Goal: Task Accomplishment & Management: Complete application form

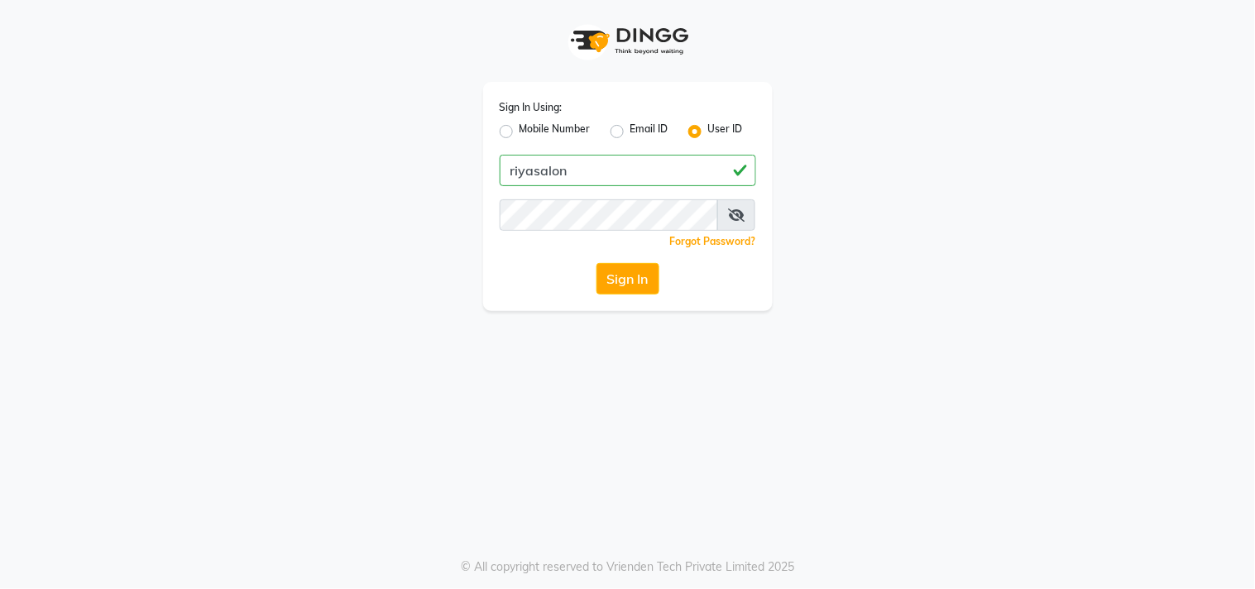
click at [596, 164] on input "riyasalon" at bounding box center [628, 170] width 256 height 31
type input "c"
click at [596, 164] on input "riyasalon" at bounding box center [628, 170] width 256 height 31
type input "riyasalon"
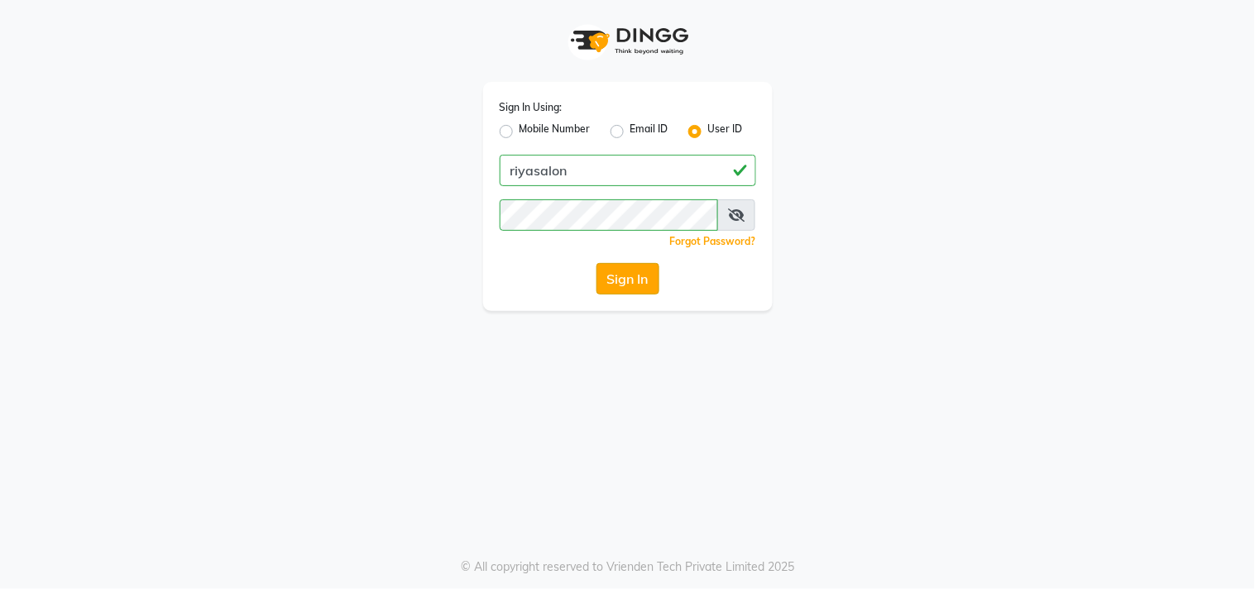
click at [615, 279] on button "Sign In" at bounding box center [627, 278] width 63 height 31
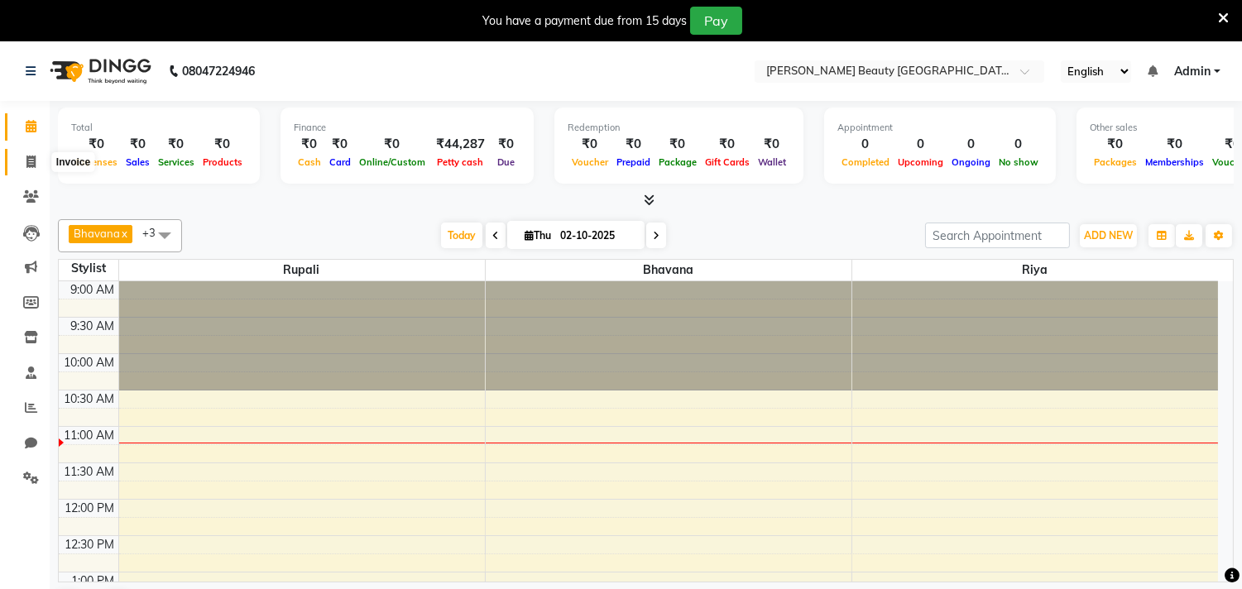
click at [34, 160] on icon at bounding box center [30, 161] width 9 height 12
select select "8620"
select select "service"
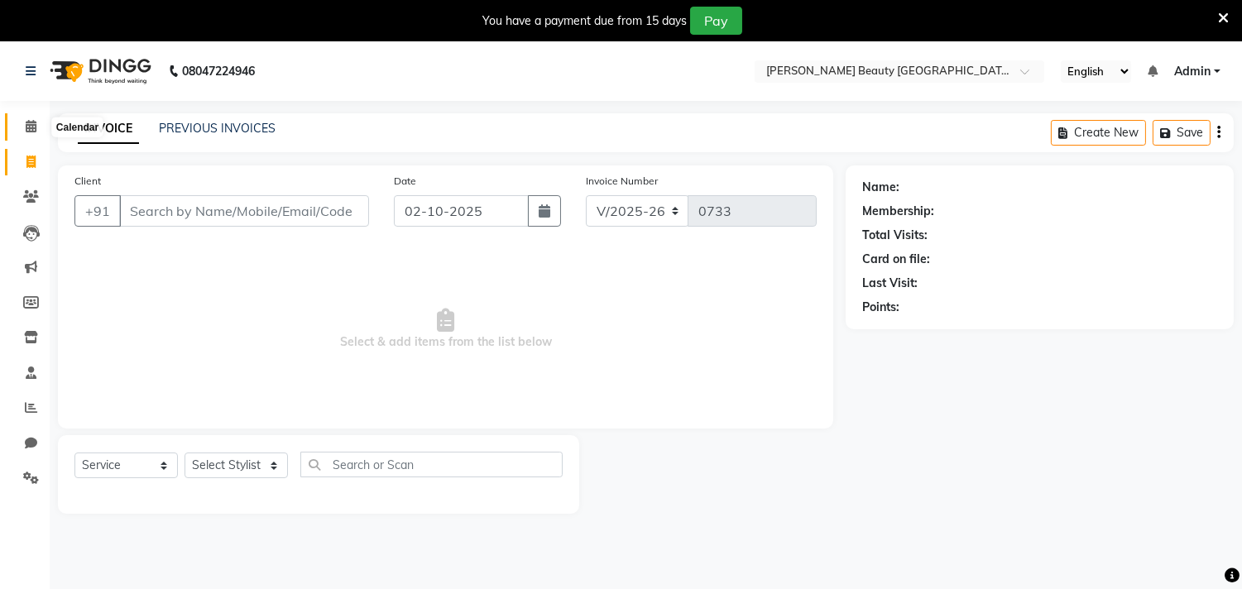
click at [30, 124] on icon at bounding box center [31, 126] width 11 height 12
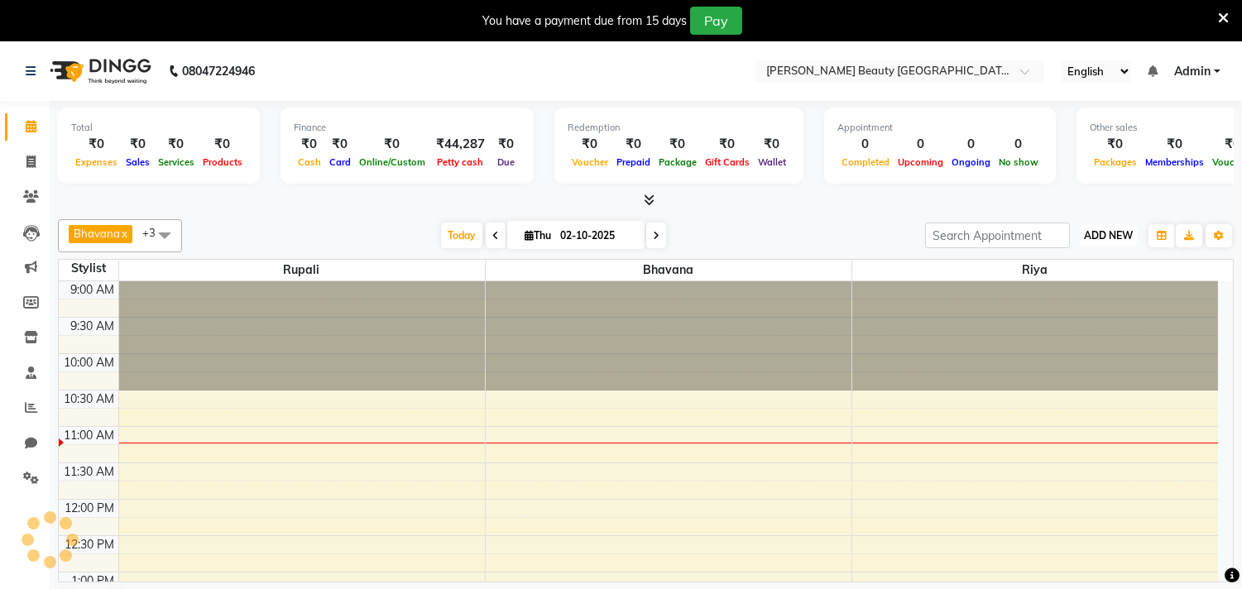
click at [1097, 237] on span "ADD NEW" at bounding box center [1108, 235] width 49 height 12
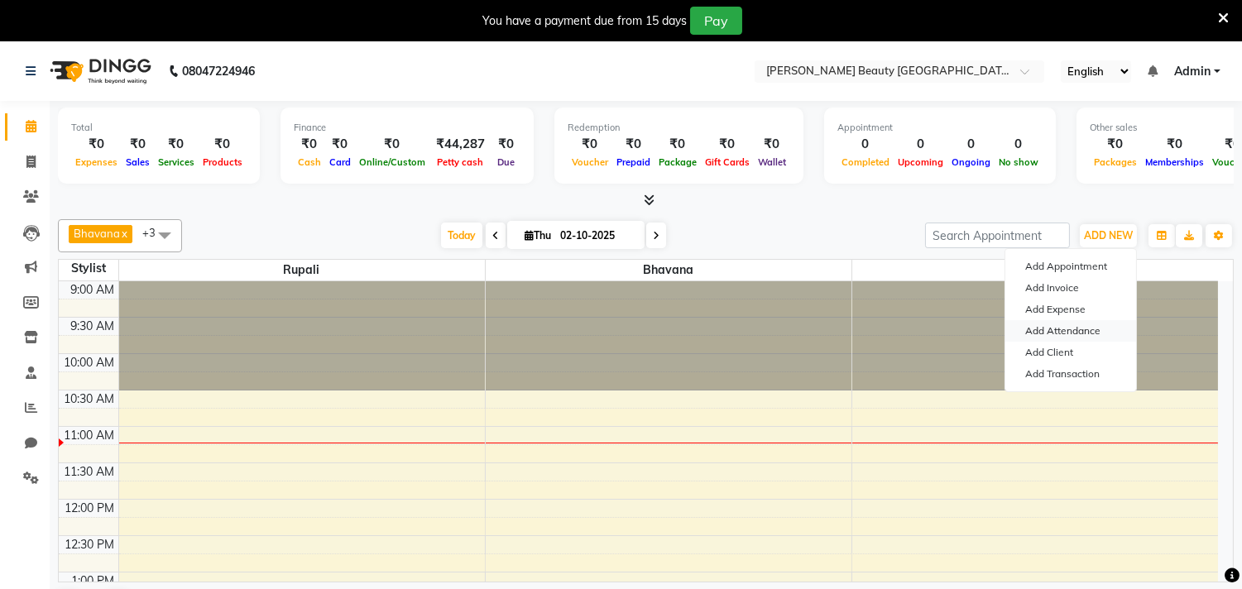
click at [1086, 328] on link "Add Attendance" at bounding box center [1070, 331] width 131 height 22
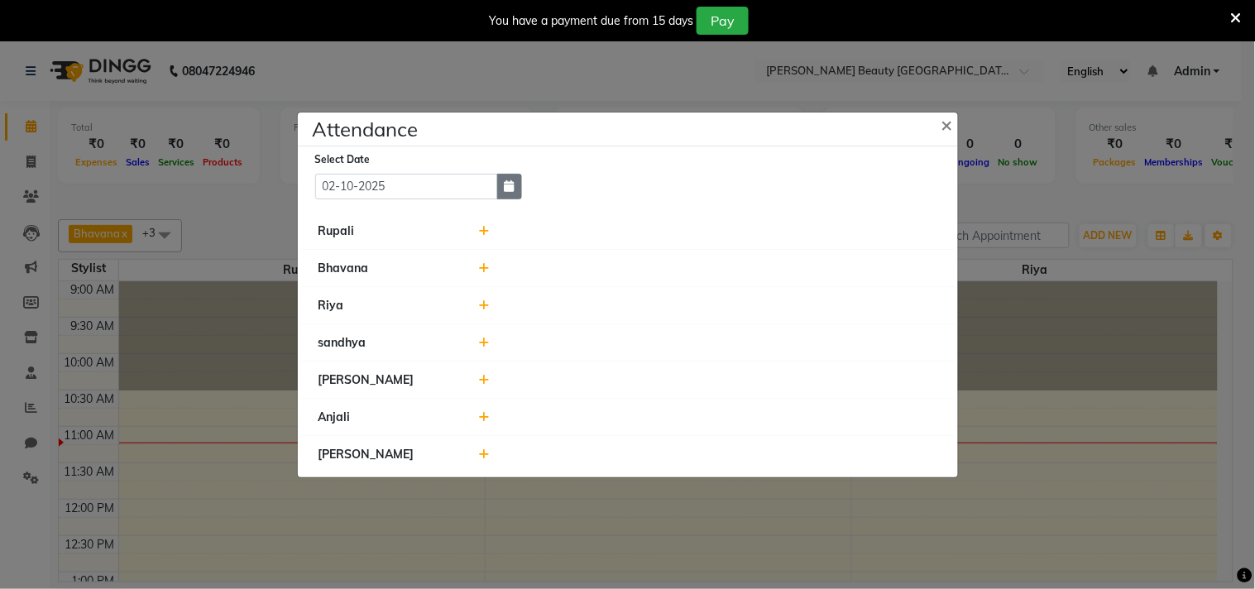
click at [517, 182] on button "button" at bounding box center [509, 187] width 25 height 26
select select "10"
select select "2025"
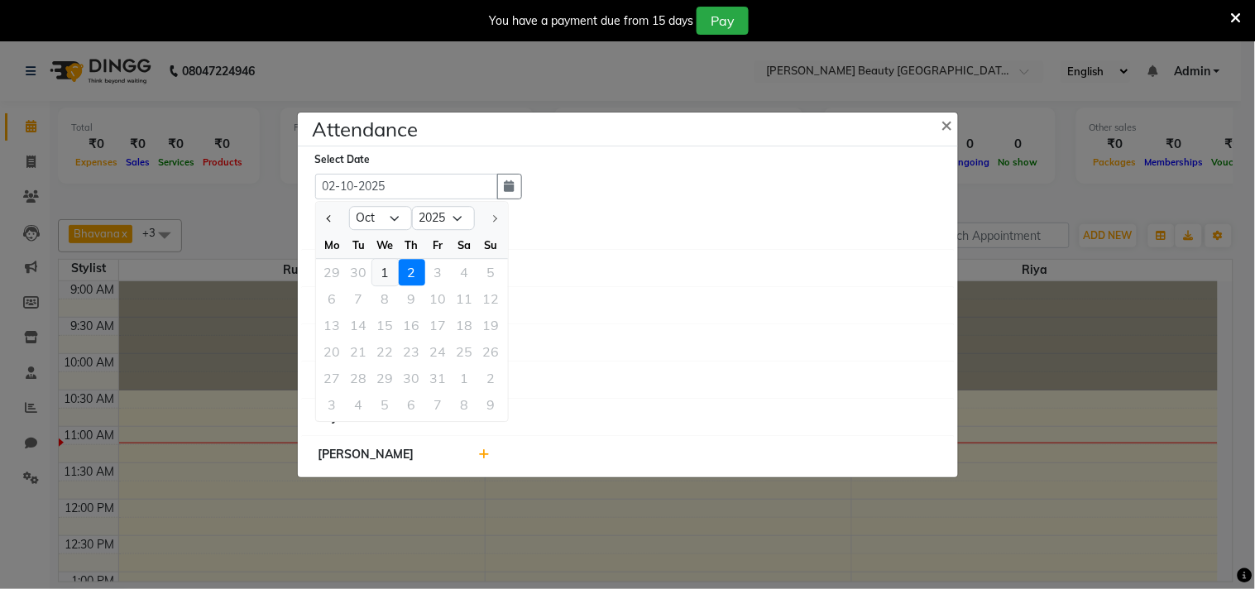
click at [392, 266] on div "1" at bounding box center [385, 272] width 26 height 26
type input "01-10-2025"
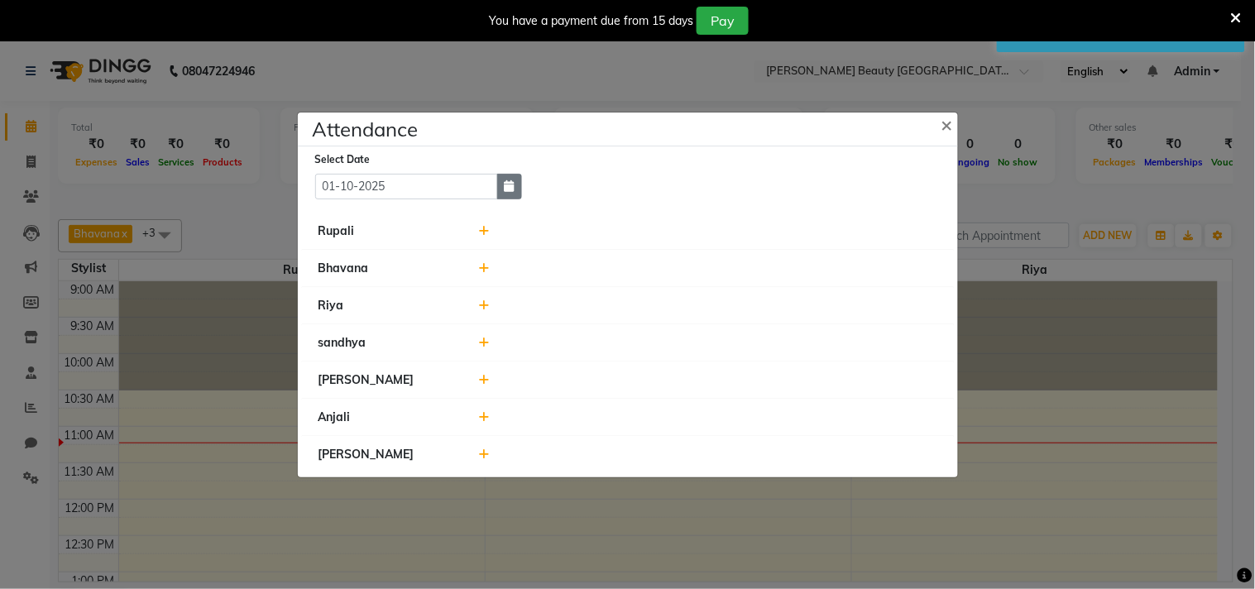
click at [513, 184] on icon "button" at bounding box center [510, 186] width 10 height 12
select select "10"
select select "2025"
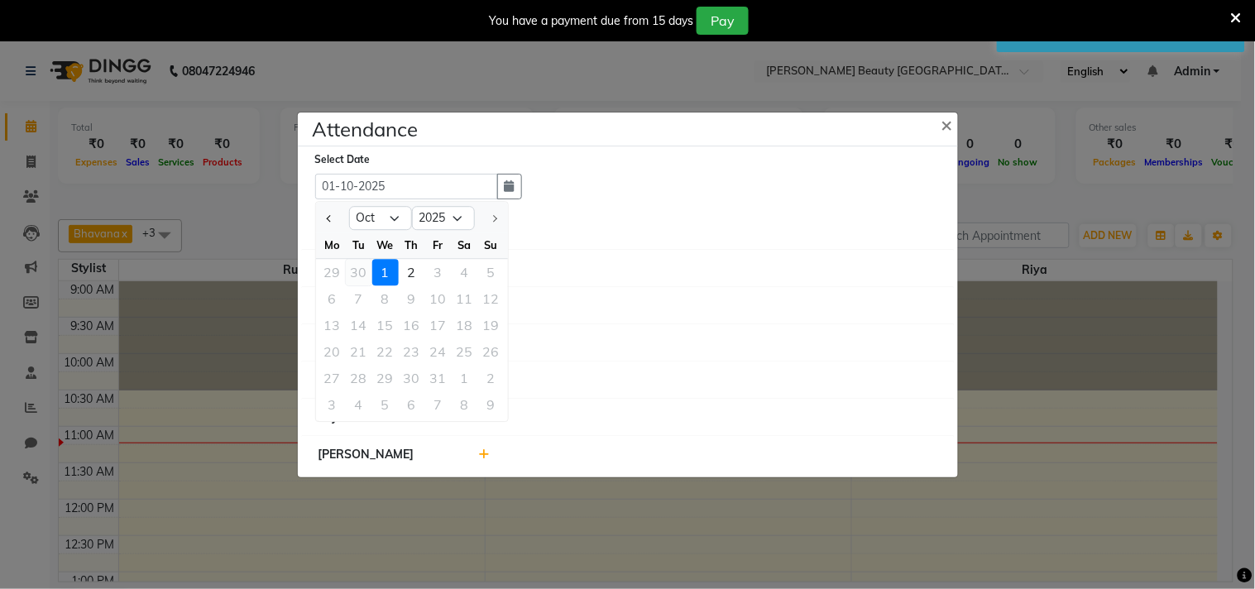
click at [358, 274] on div "30" at bounding box center [359, 272] width 26 height 26
type input "30-09-2025"
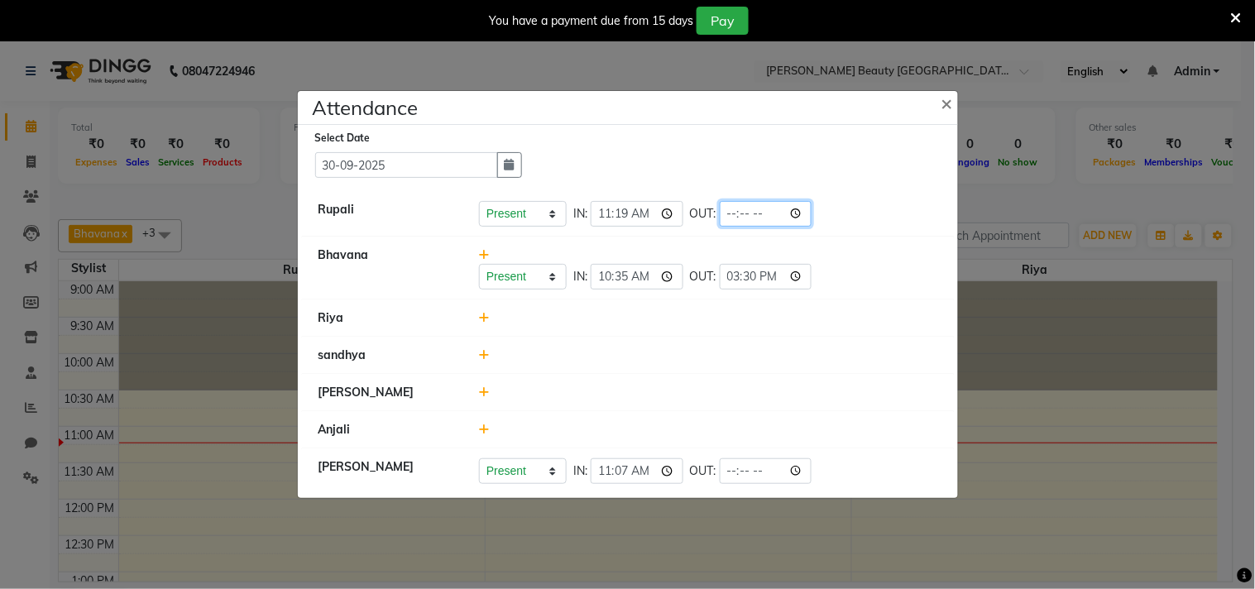
click at [755, 213] on input "time" at bounding box center [766, 214] width 93 height 26
click at [555, 205] on select "Present Absent Late Half Day Weekly Off" at bounding box center [523, 214] width 88 height 26
select select "W"
click at [479, 201] on select "Present Absent Late Half Day Weekly Off" at bounding box center [523, 214] width 88 height 26
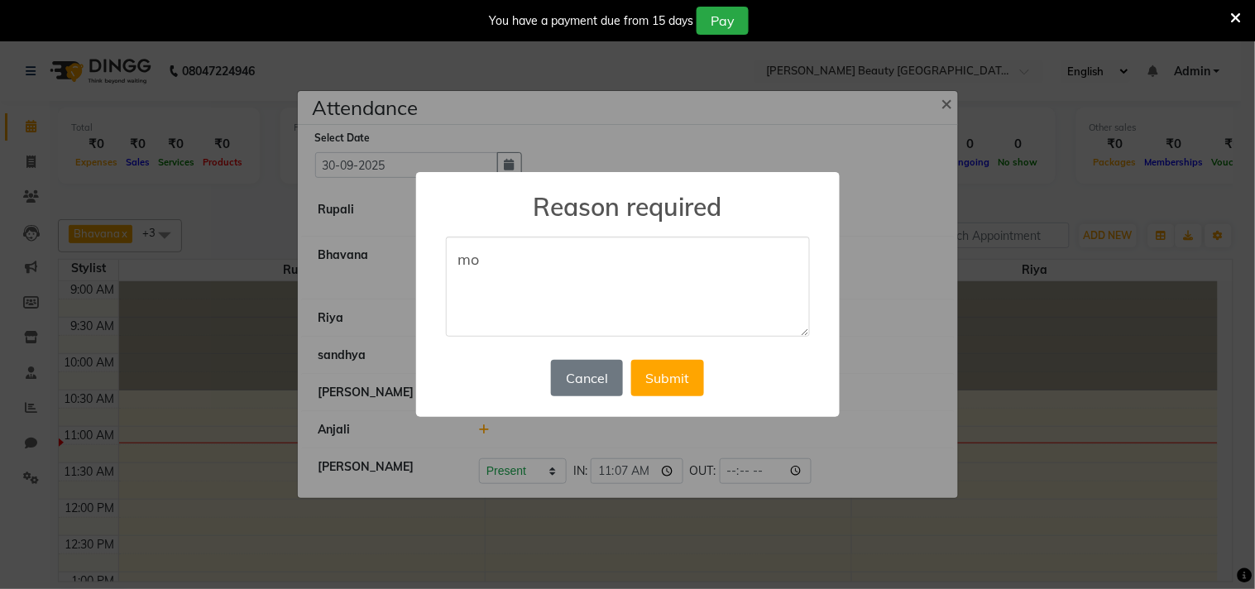
type textarea "m"
type textarea "w"
click at [904, 368] on div "× Reason required Cancel No Submit" at bounding box center [627, 294] width 1255 height 589
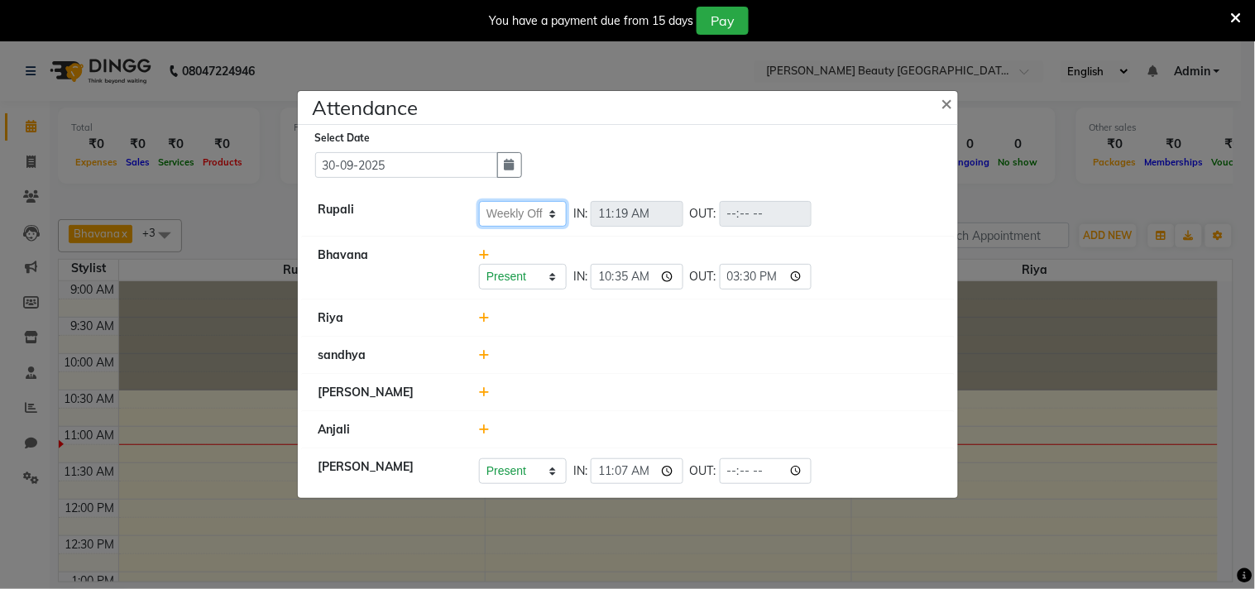
click at [555, 213] on select "Present Absent Late Half Day Weekly Off" at bounding box center [523, 214] width 88 height 26
click at [479, 201] on select "Present Absent Late Half Day Weekly Off" at bounding box center [523, 214] width 88 height 26
click at [770, 405] on li "[PERSON_NAME]" at bounding box center [628, 393] width 652 height 38
click at [553, 211] on select "Present Absent Late Half Day Weekly Off" at bounding box center [523, 214] width 88 height 26
click at [479, 201] on select "Present Absent Late Half Day Weekly Off" at bounding box center [523, 214] width 88 height 26
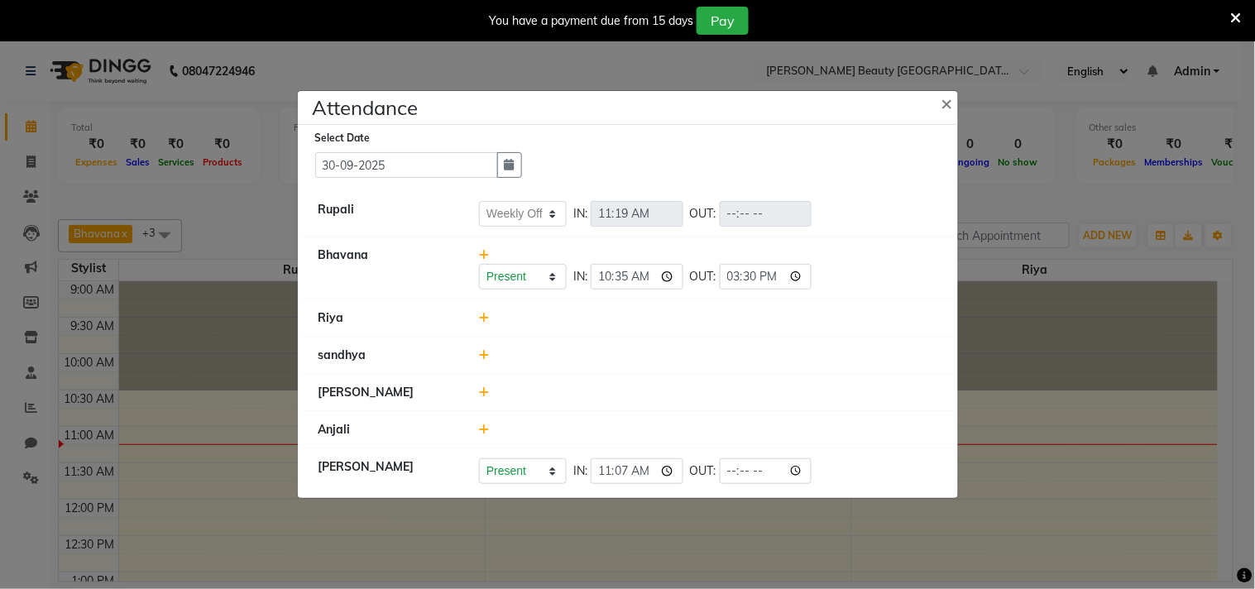
click at [622, 335] on li "Riya" at bounding box center [628, 318] width 652 height 38
click at [756, 468] on input "time" at bounding box center [766, 471] width 93 height 26
type input "20:00"
click at [874, 342] on li "sandhya" at bounding box center [628, 356] width 652 height 38
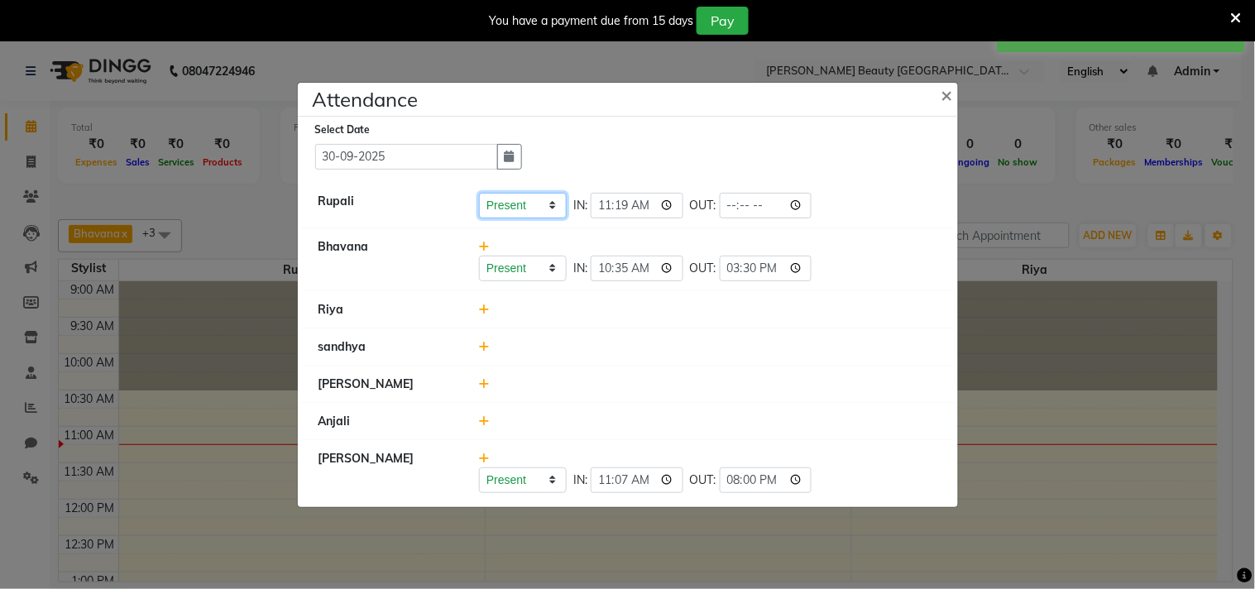
click at [554, 205] on select "Present Absent Late Half Day Weekly Off" at bounding box center [523, 206] width 88 height 26
select select "W"
click at [479, 193] on select "Present Absent Late Half Day Weekly Off" at bounding box center [523, 206] width 88 height 26
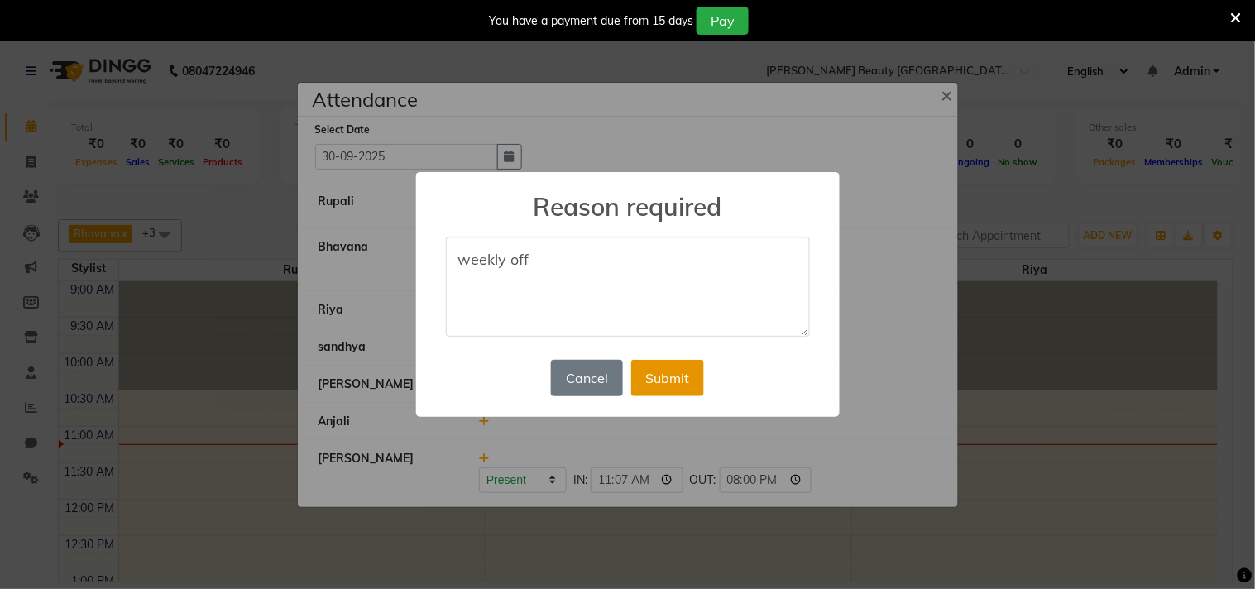
type textarea "weekly off"
click at [674, 368] on button "Submit" at bounding box center [667, 378] width 73 height 36
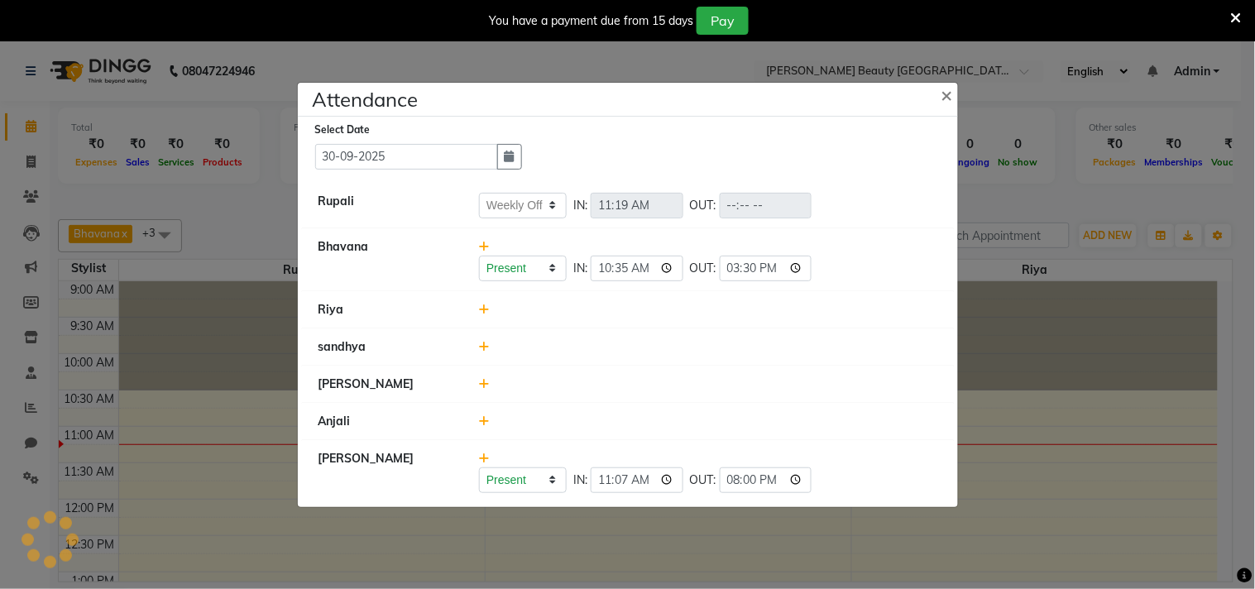
select select "W"
click at [502, 160] on button "button" at bounding box center [509, 157] width 25 height 26
select select "9"
select select "2025"
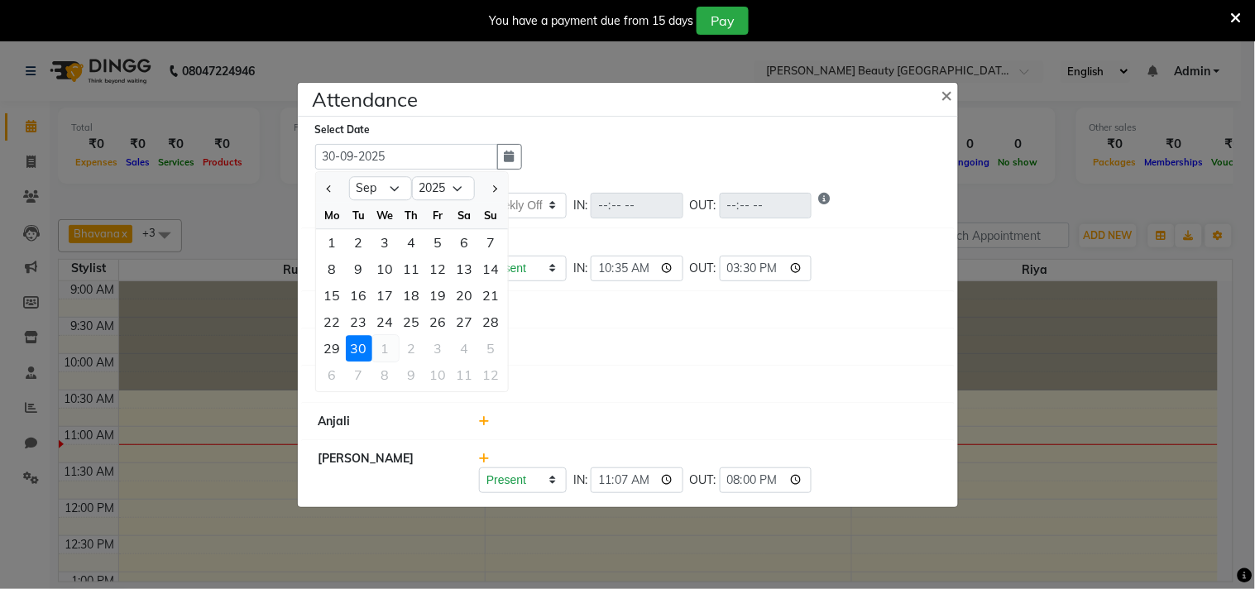
click at [385, 353] on div "1" at bounding box center [385, 348] width 26 height 26
type input "01-10-2025"
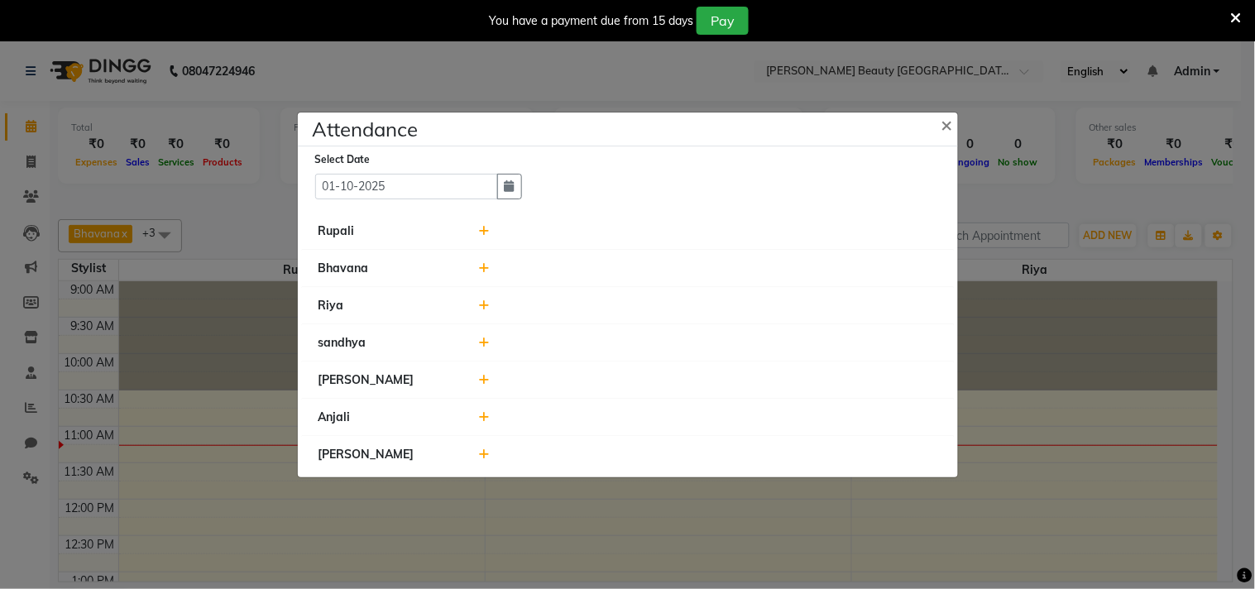
click at [483, 227] on icon at bounding box center [484, 231] width 11 height 12
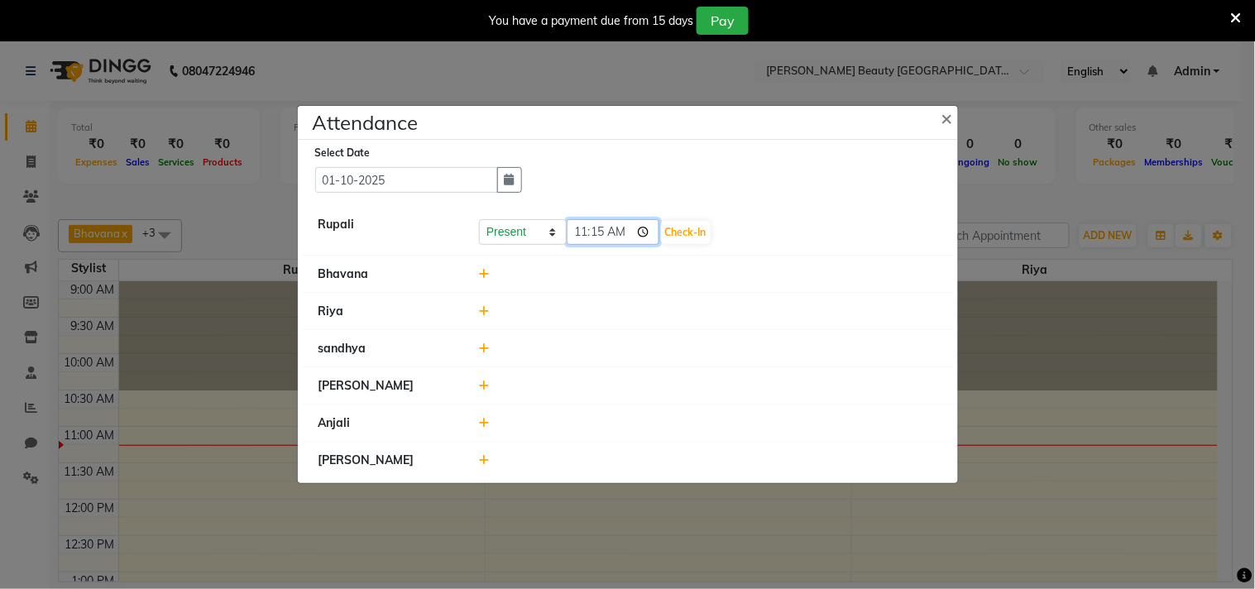
click at [620, 229] on input "11:15" at bounding box center [613, 232] width 93 height 26
type input "10:30"
click at [743, 303] on div at bounding box center [707, 311] width 483 height 17
click at [683, 237] on button "Check-In" at bounding box center [686, 232] width 50 height 23
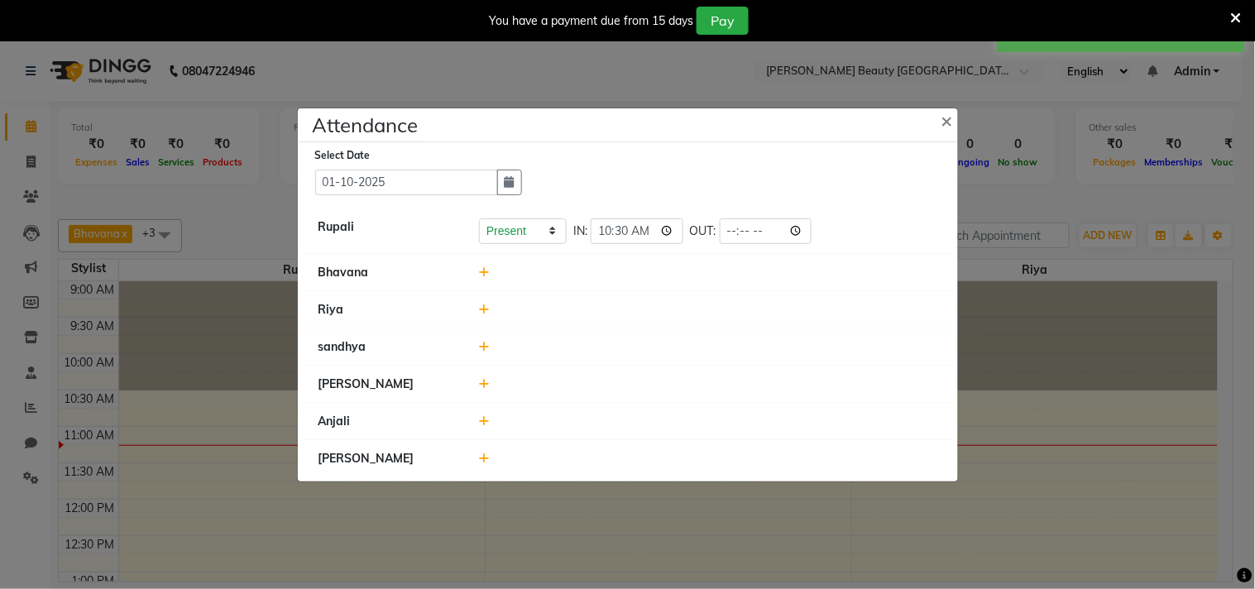
click at [482, 270] on icon at bounding box center [484, 272] width 11 height 12
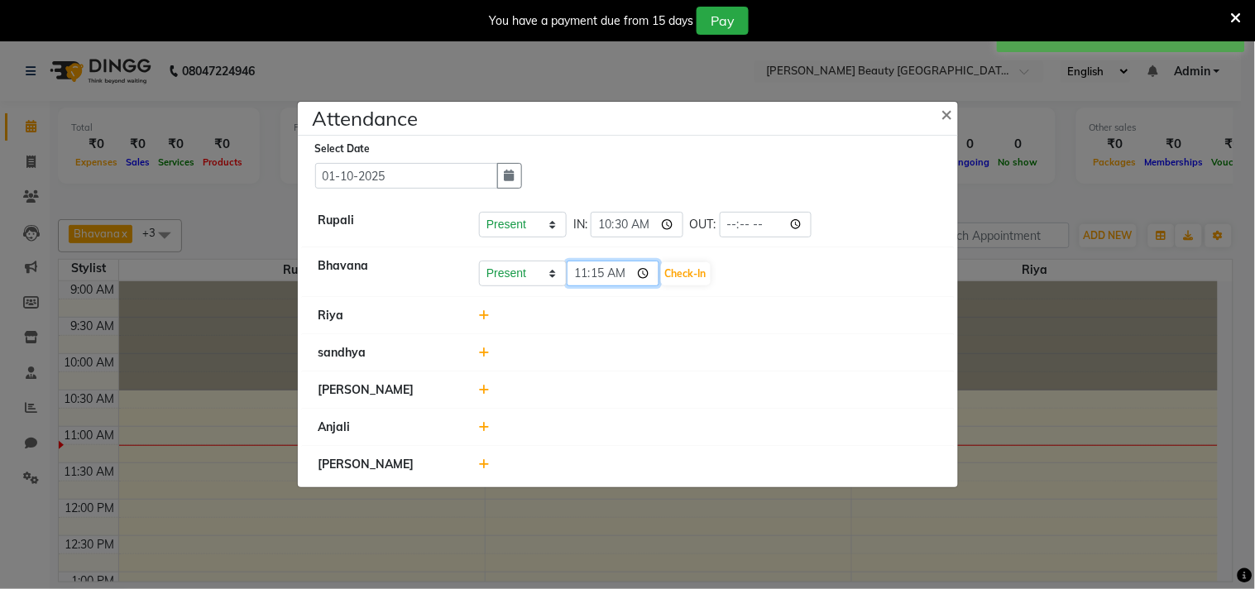
click at [623, 273] on input "11:15" at bounding box center [613, 274] width 93 height 26
type input "10:31"
click at [721, 345] on div at bounding box center [707, 352] width 483 height 17
click at [676, 279] on button "Check-In" at bounding box center [686, 273] width 50 height 23
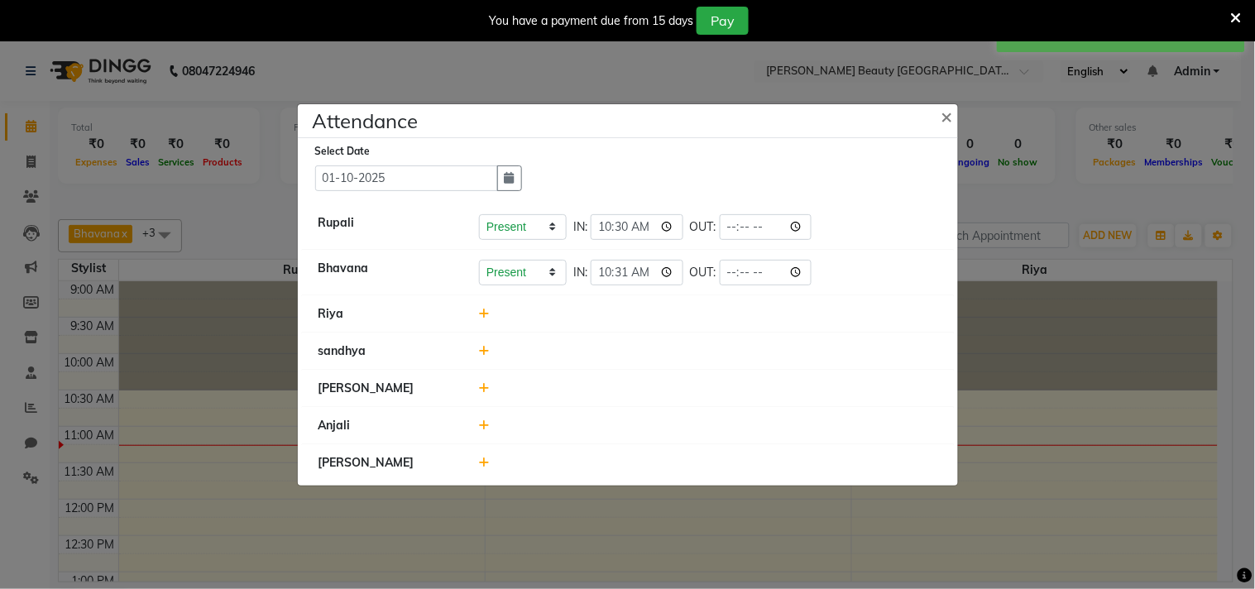
click at [485, 464] on icon at bounding box center [484, 463] width 11 height 12
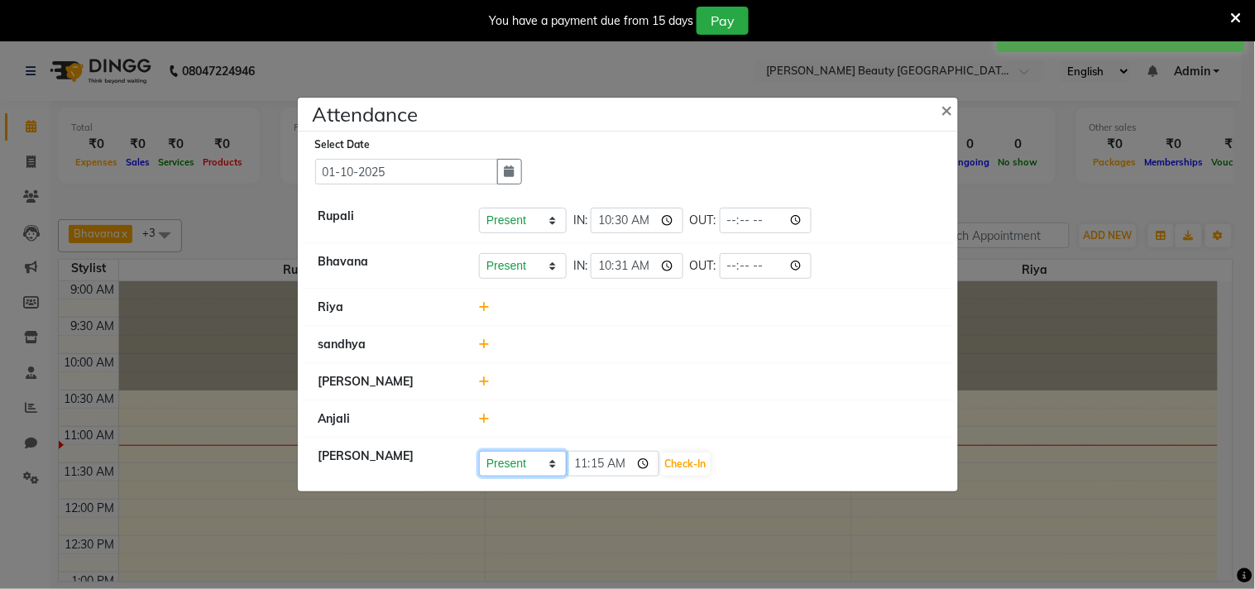
click at [551, 461] on select "Present Absent Late Half Day Weekly Off" at bounding box center [523, 464] width 88 height 26
select select "W"
click at [479, 451] on select "Present Absent Late Half Day Weekly Off" at bounding box center [523, 464] width 88 height 26
click at [587, 463] on button "Save" at bounding box center [584, 463] width 32 height 23
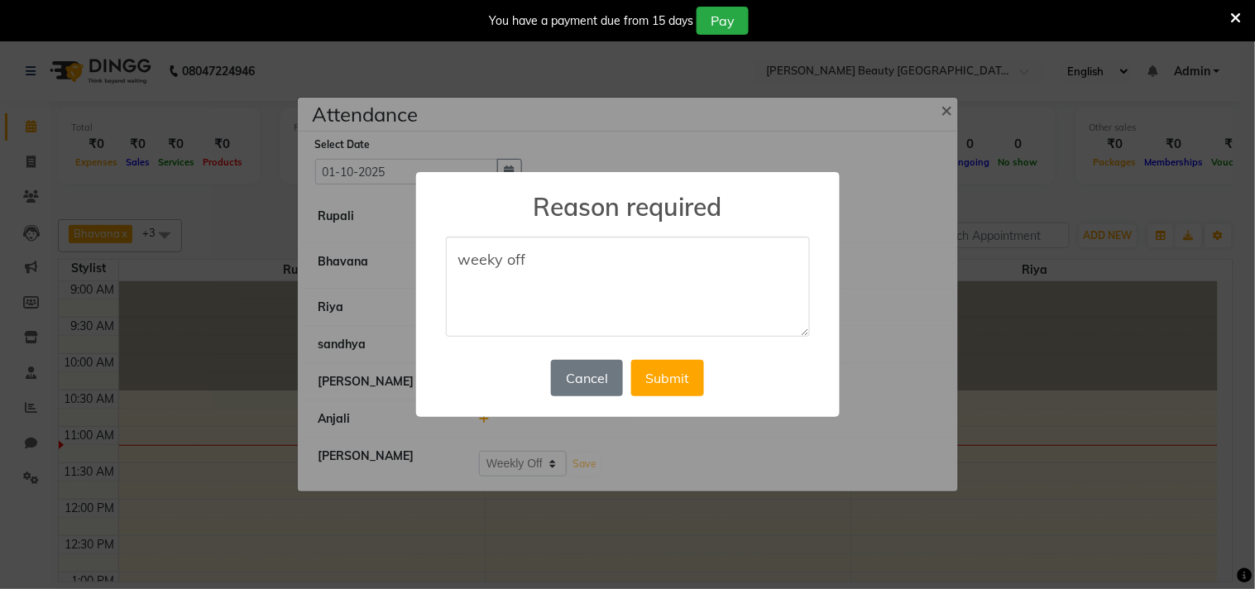
click at [497, 256] on textarea "weeky off" at bounding box center [628, 287] width 364 height 101
type textarea "weekly off"
click at [667, 373] on button "Submit" at bounding box center [667, 378] width 73 height 36
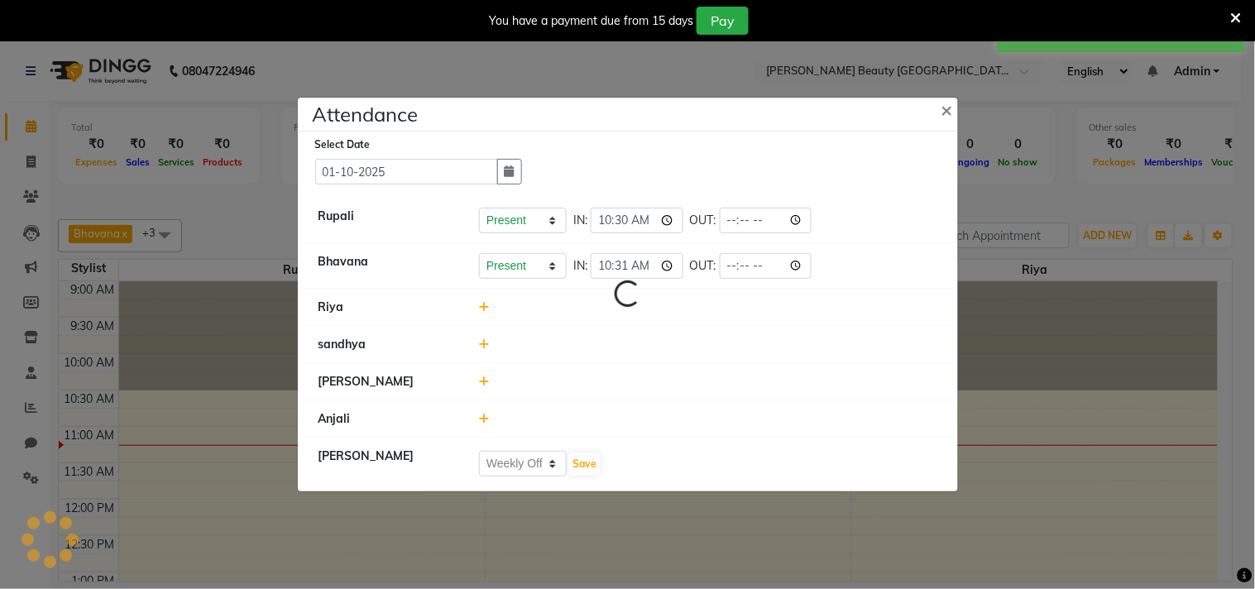
select select "W"
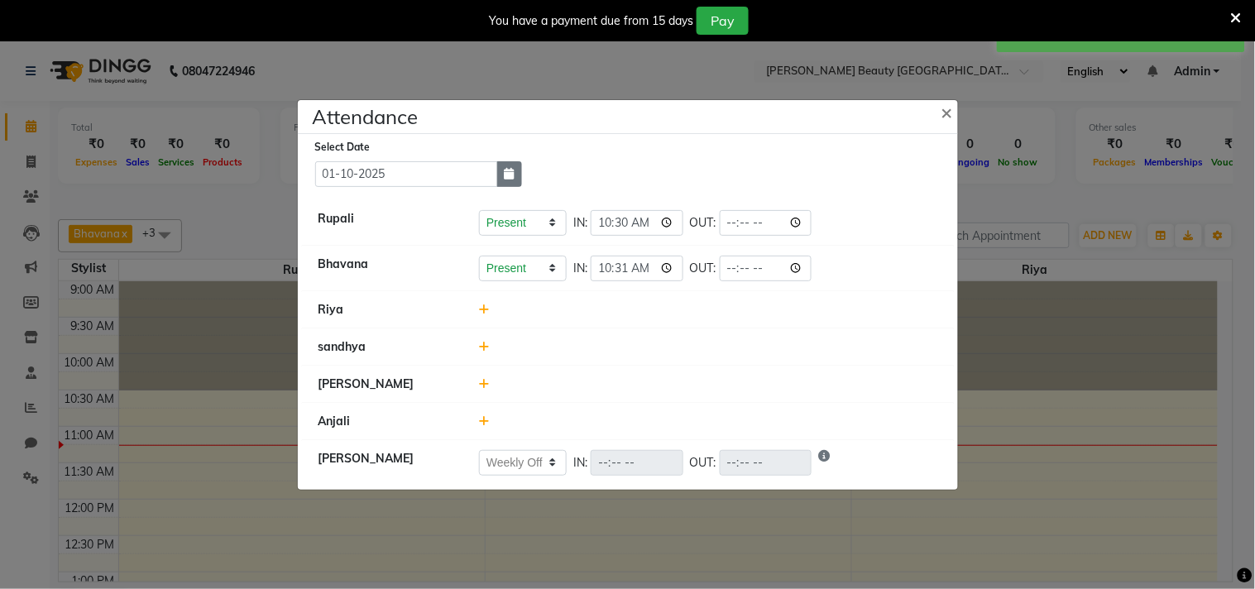
click at [505, 164] on button "button" at bounding box center [509, 174] width 25 height 26
select select "10"
select select "2025"
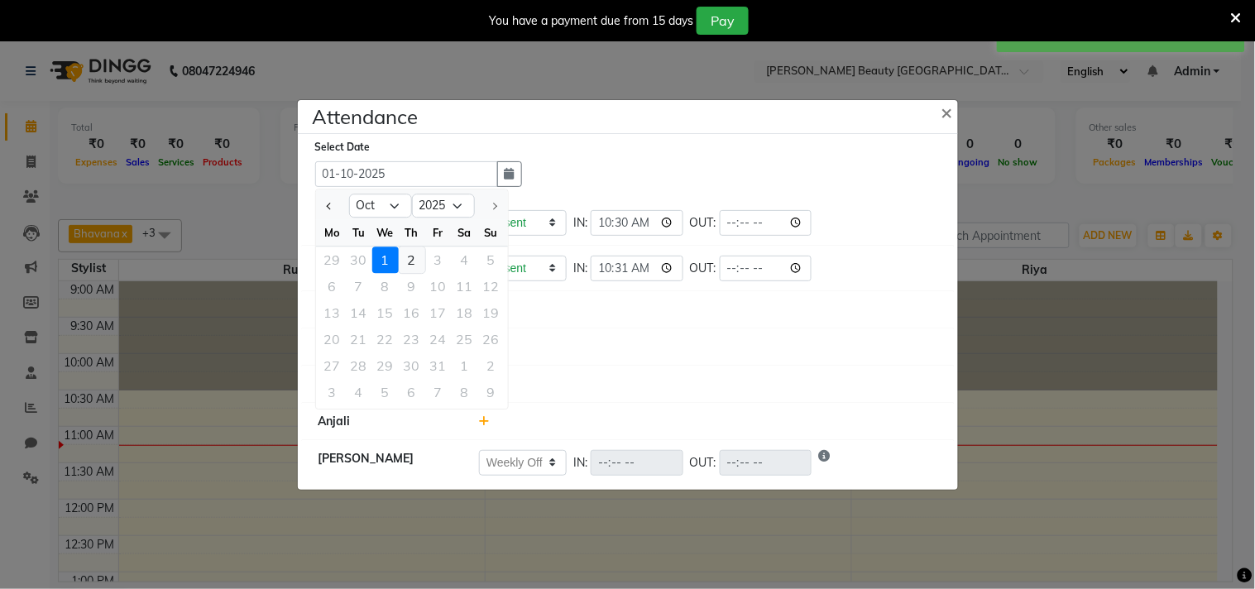
click at [414, 251] on div "2" at bounding box center [412, 259] width 26 height 26
type input "02-10-2025"
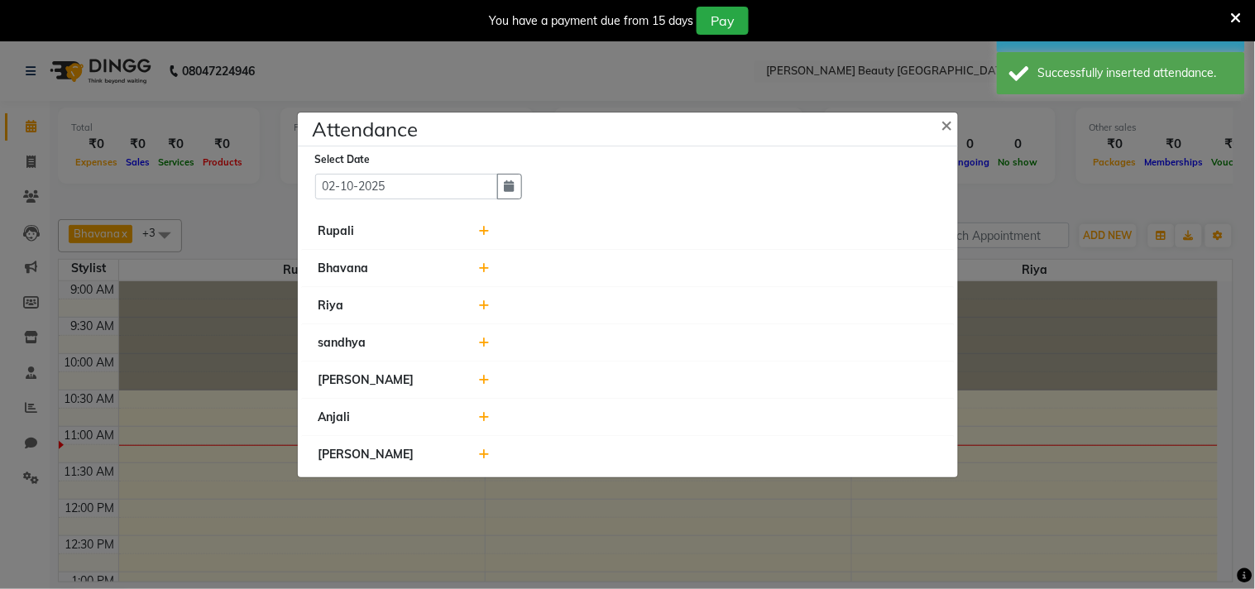
click at [489, 234] on icon at bounding box center [484, 231] width 11 height 12
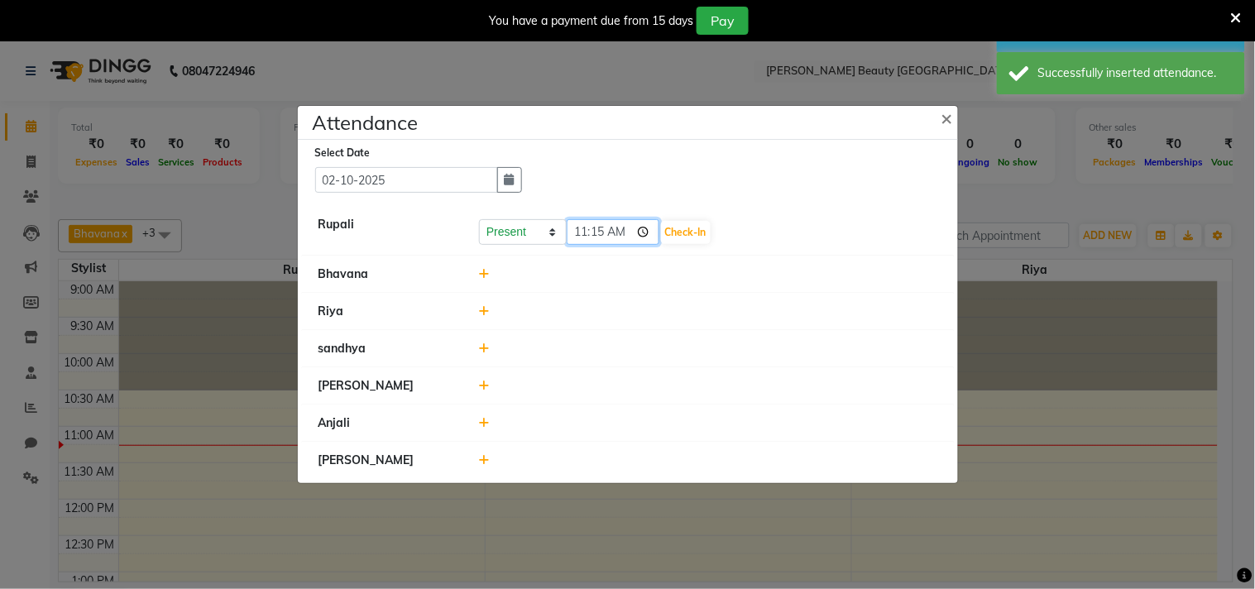
click at [629, 235] on input "11:15" at bounding box center [613, 232] width 93 height 26
click at [682, 232] on button "Check-In" at bounding box center [686, 232] width 50 height 23
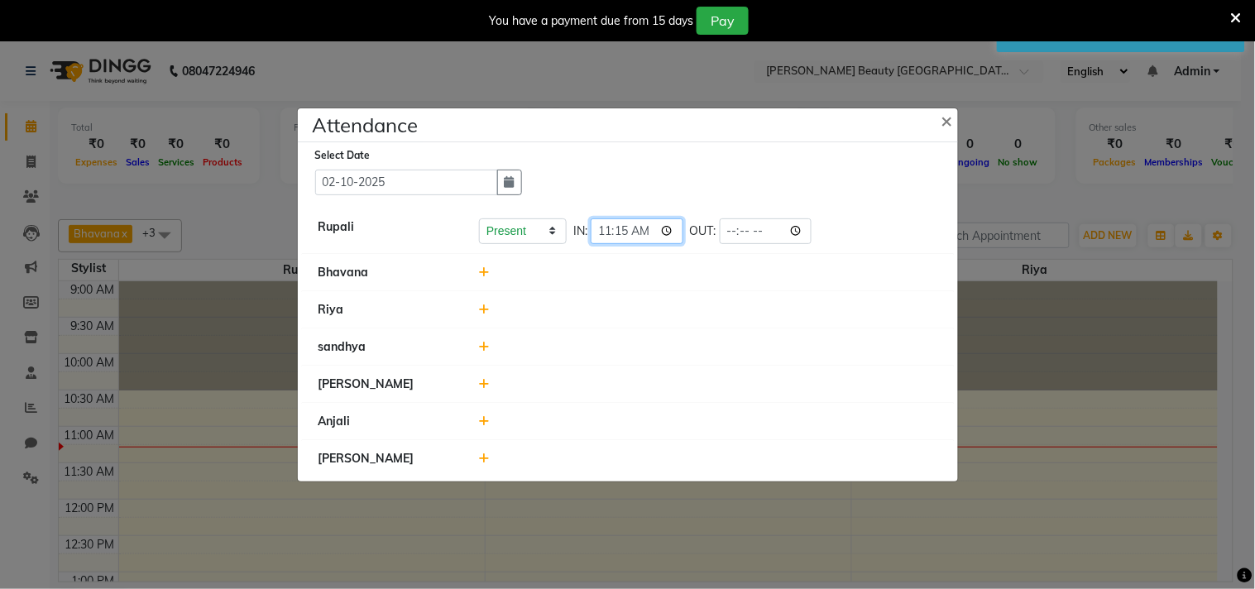
click at [645, 227] on input "11:15" at bounding box center [637, 231] width 93 height 26
click at [653, 233] on input "10:15" at bounding box center [637, 231] width 93 height 26
type input "10:30"
click at [820, 338] on div at bounding box center [707, 346] width 483 height 17
click at [490, 273] on div at bounding box center [707, 272] width 483 height 17
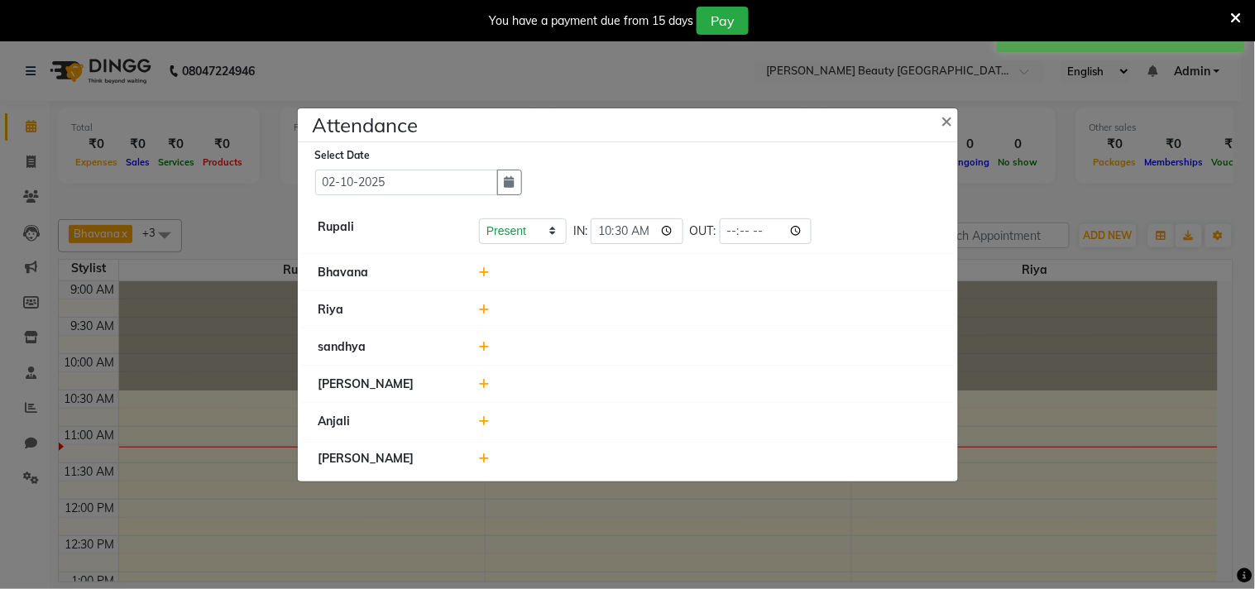
click at [486, 271] on icon at bounding box center [484, 272] width 11 height 12
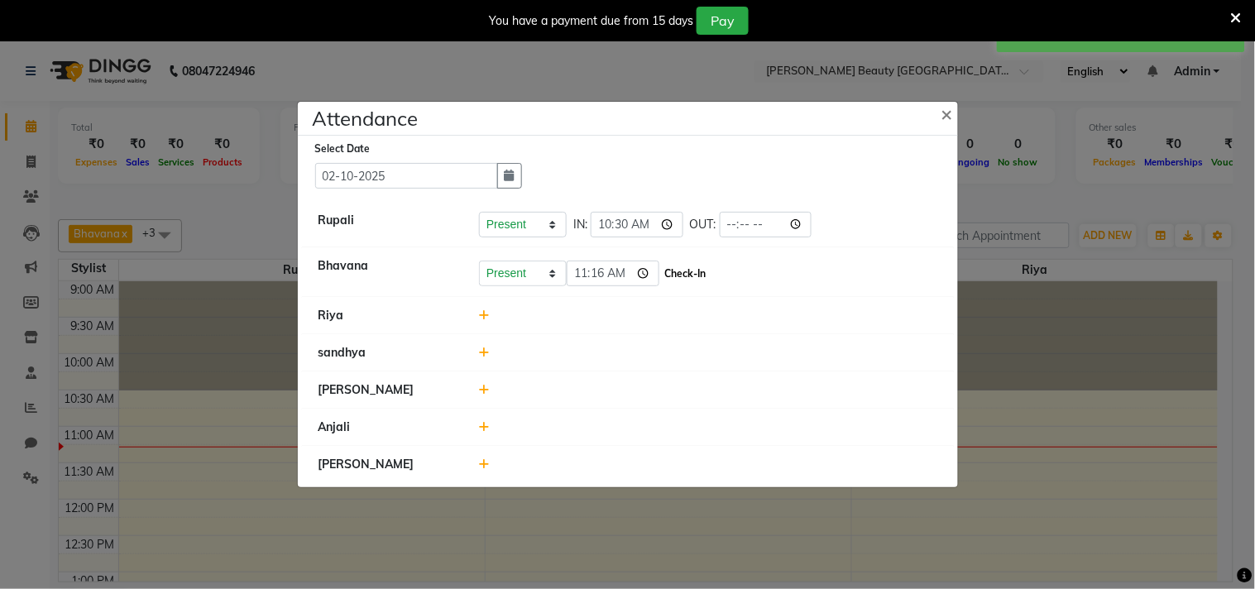
click at [666, 277] on button "Check-In" at bounding box center [686, 273] width 50 height 23
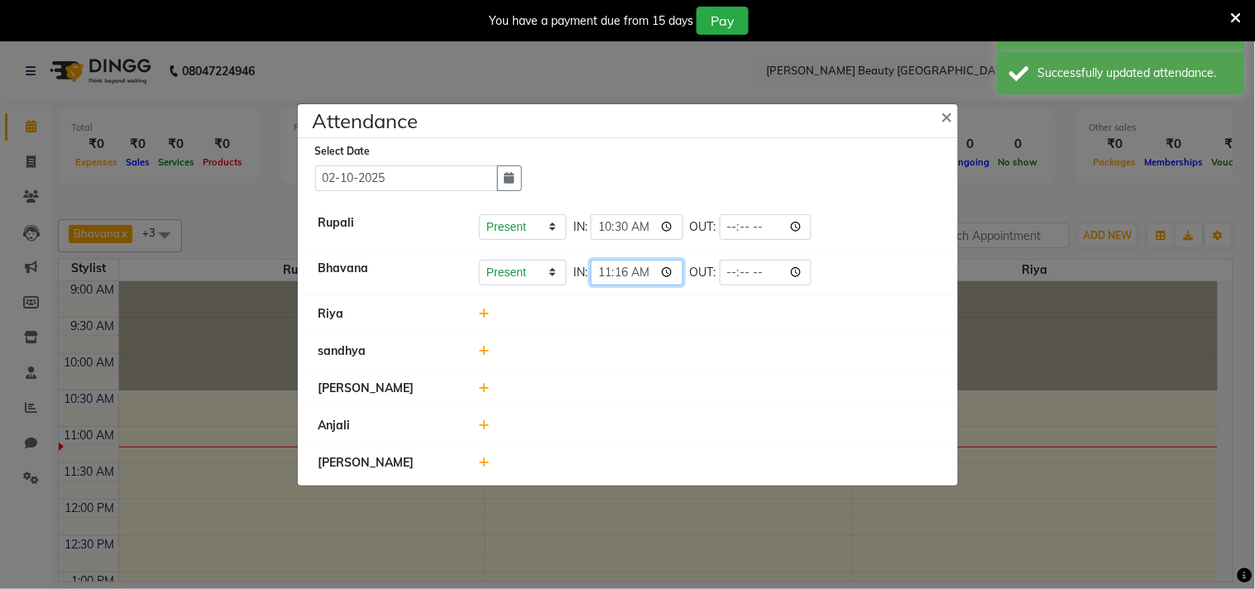
click at [640, 278] on input "11:16" at bounding box center [637, 273] width 93 height 26
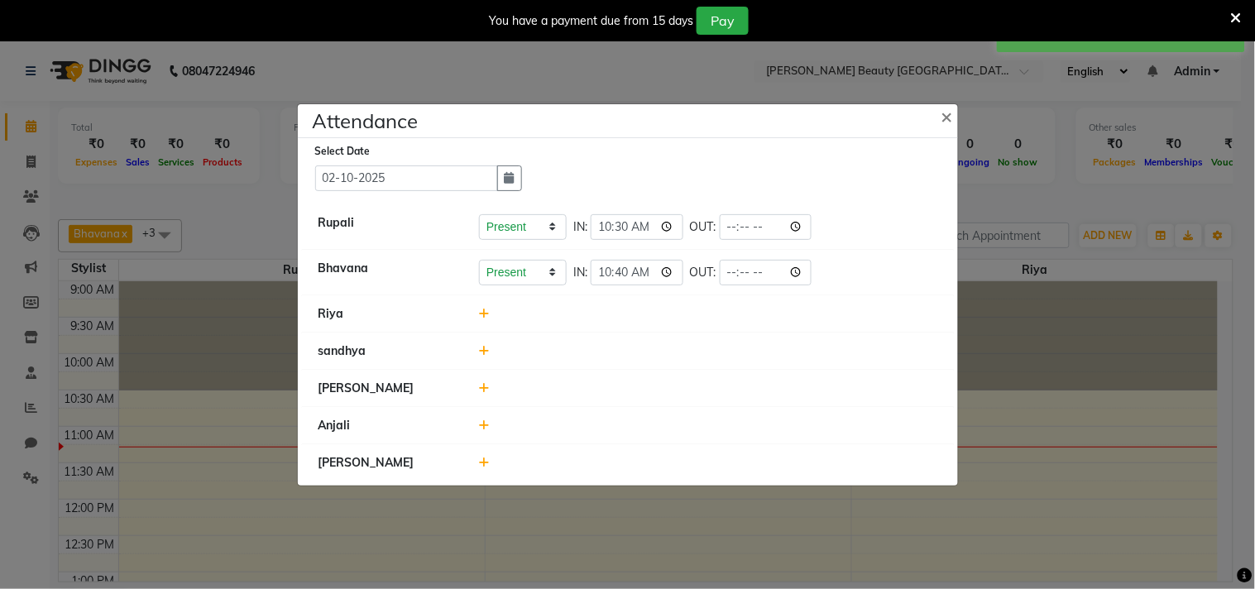
type input "10:40"
click at [802, 389] on div at bounding box center [707, 388] width 483 height 17
click at [481, 464] on icon at bounding box center [484, 463] width 11 height 12
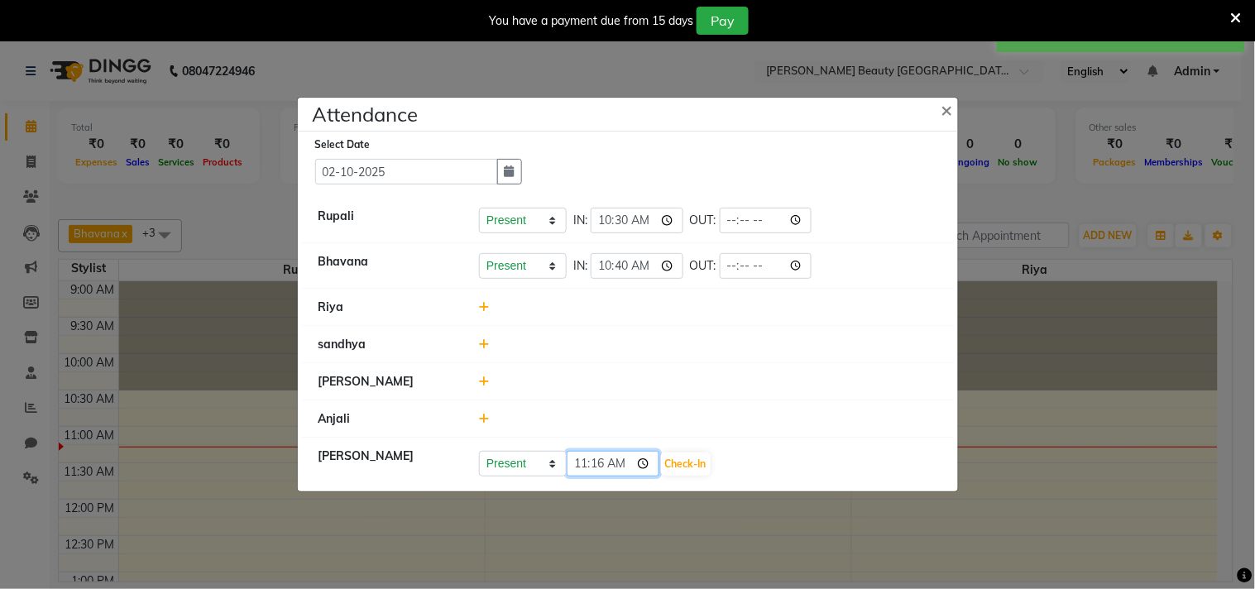
click at [629, 464] on input "11:16" at bounding box center [613, 464] width 93 height 26
type input "10:59"
click at [729, 343] on div at bounding box center [707, 344] width 483 height 17
click at [667, 470] on button "Check-In" at bounding box center [686, 463] width 50 height 23
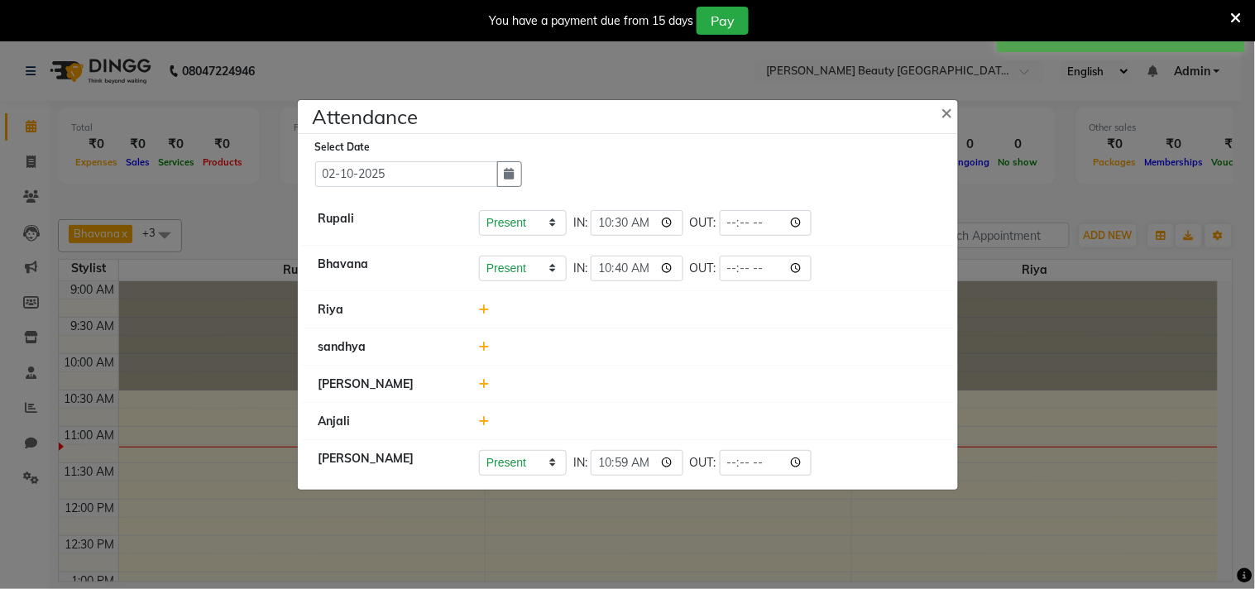
click at [356, 72] on ngb-modal-window "Attendance × Select Date [DATE] [PERSON_NAME] Present Absent Late Half Day Week…" at bounding box center [627, 294] width 1255 height 589
